Goal: Task Accomplishment & Management: Complete application form

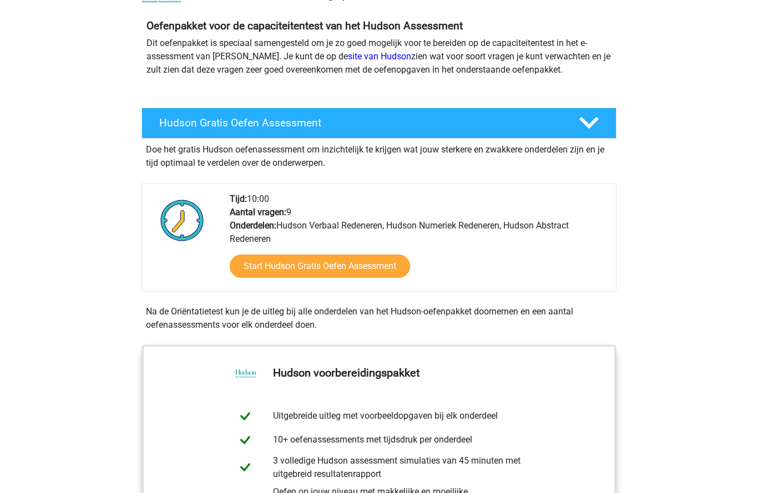
scroll to position [109, 0]
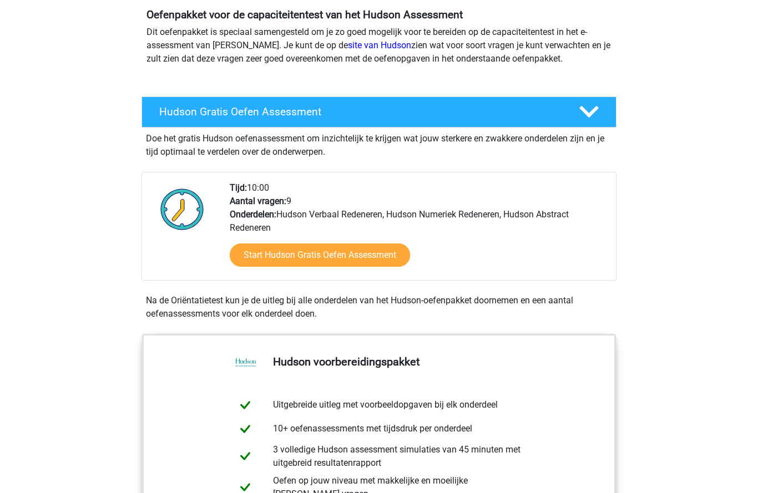
click at [344, 254] on link "Start Hudson Gratis Oefen Assessment" at bounding box center [320, 255] width 180 height 23
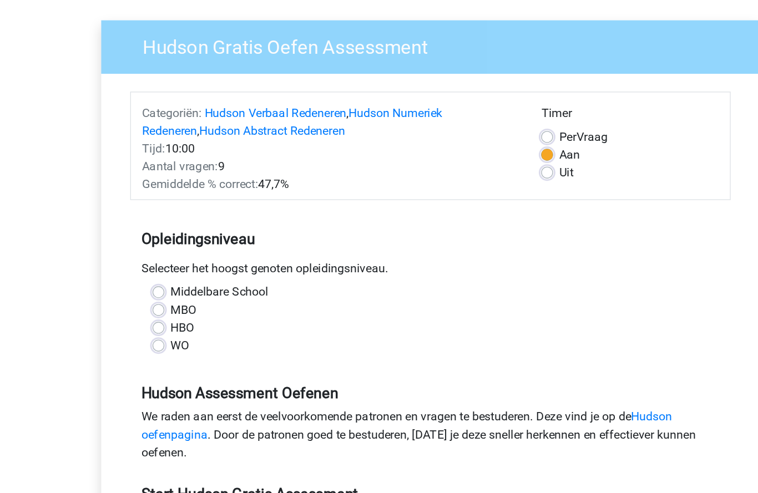
click at [185, 301] on label "MBO" at bounding box center [194, 307] width 19 height 13
click at [171, 301] on input "MBO" at bounding box center [175, 306] width 9 height 11
radio input "true"
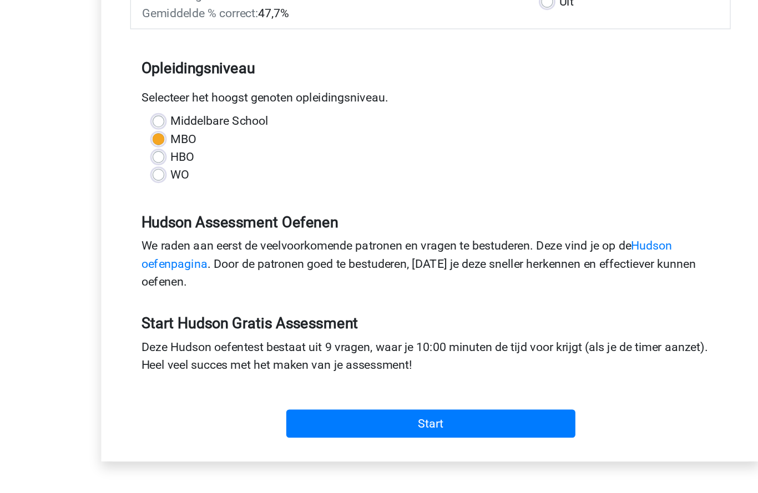
scroll to position [112, 0]
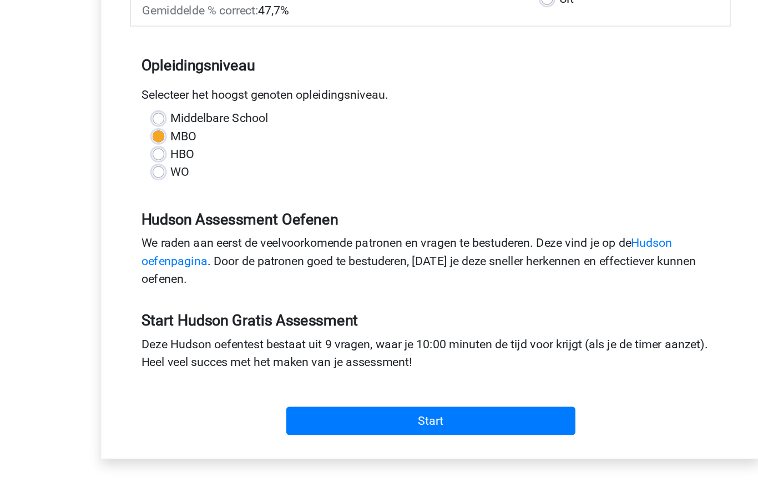
click at [493, 270] on link "Hudson oefenpagina" at bounding box center [361, 282] width 396 height 24
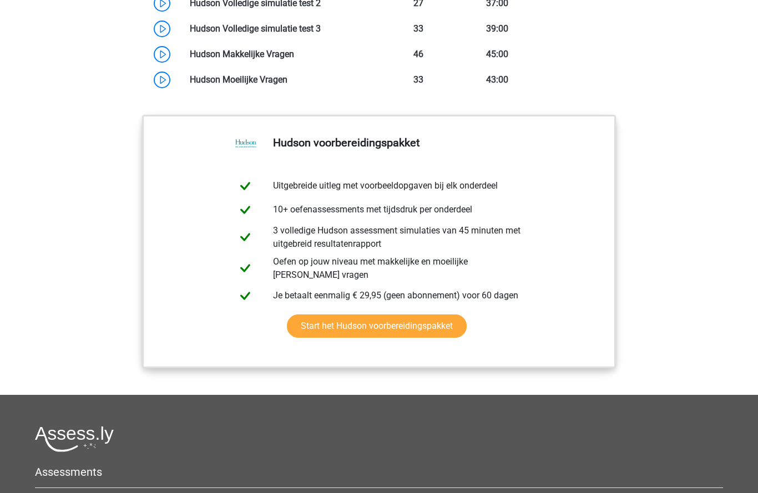
scroll to position [1006, 0]
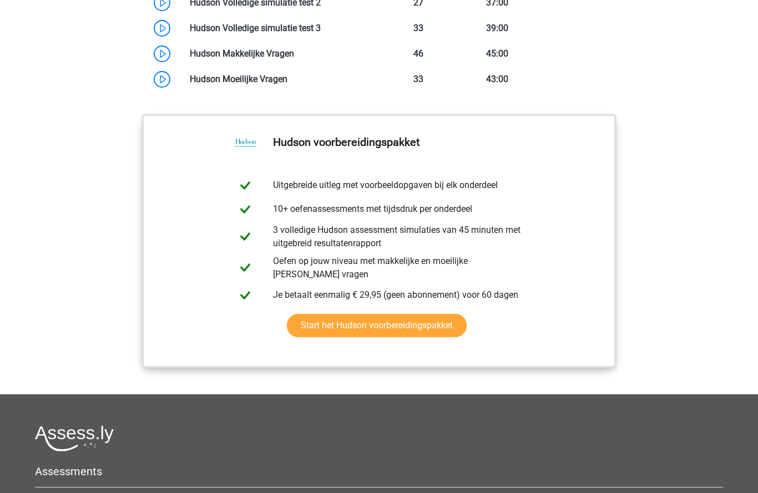
click at [426, 337] on link "Start het Hudson voorbereidingspakket" at bounding box center [377, 325] width 180 height 23
